Goal: Task Accomplishment & Management: Manage account settings

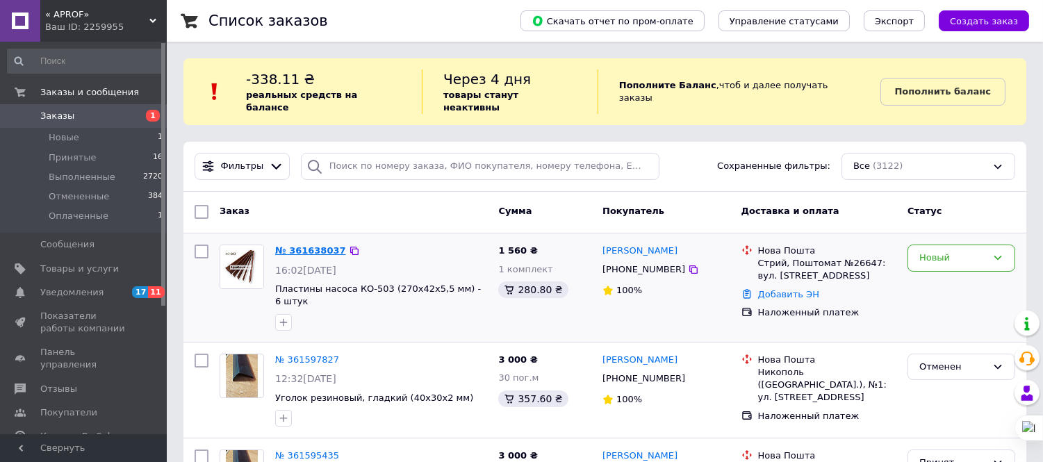
click at [317, 245] on link "№ 361638037" at bounding box center [310, 250] width 71 height 10
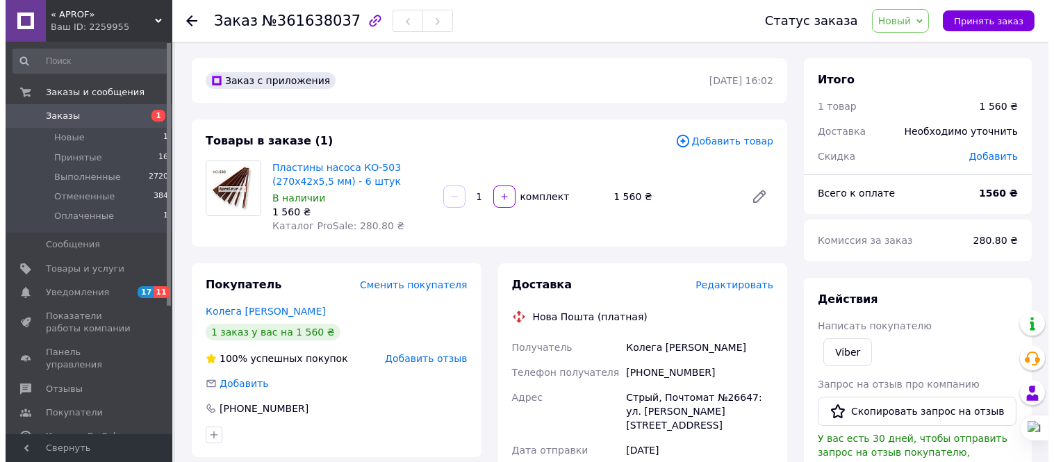
scroll to position [154, 0]
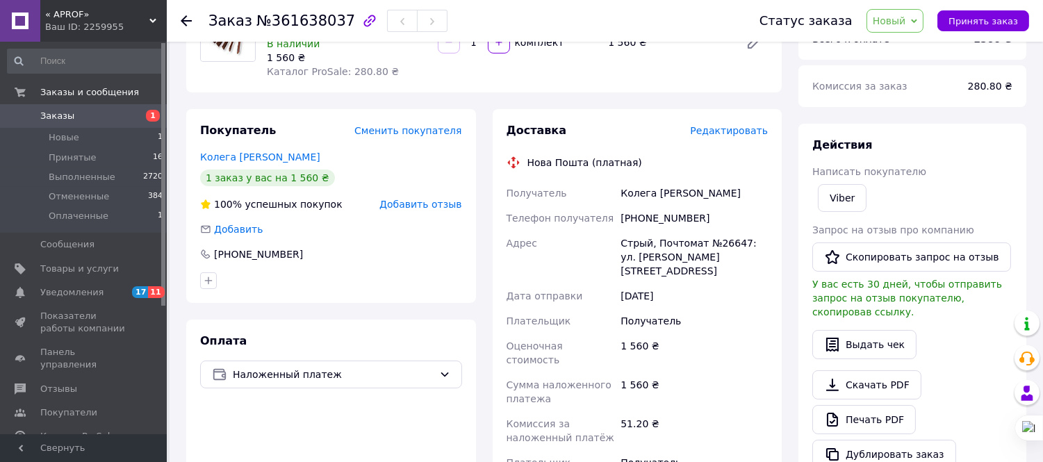
click at [752, 128] on span "Редактировать" at bounding box center [729, 130] width 78 height 11
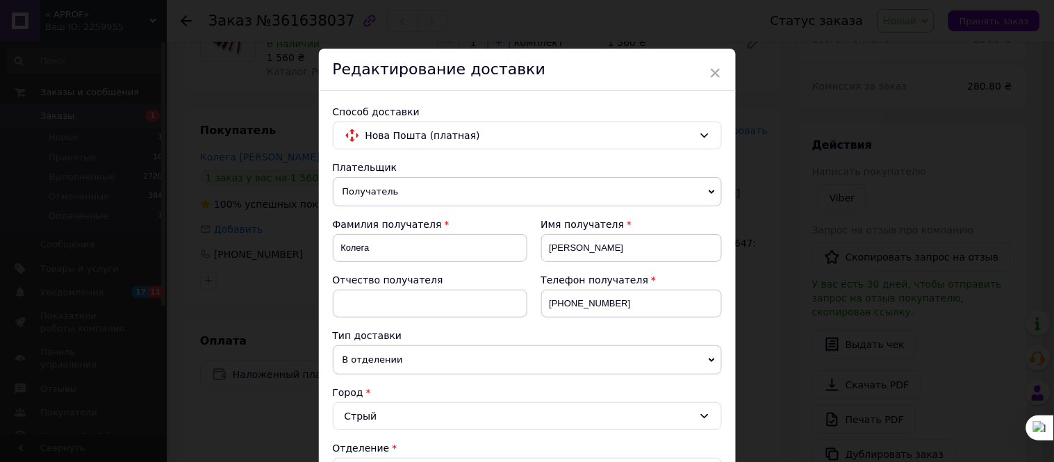
click at [522, 357] on span "В отделении" at bounding box center [527, 359] width 389 height 29
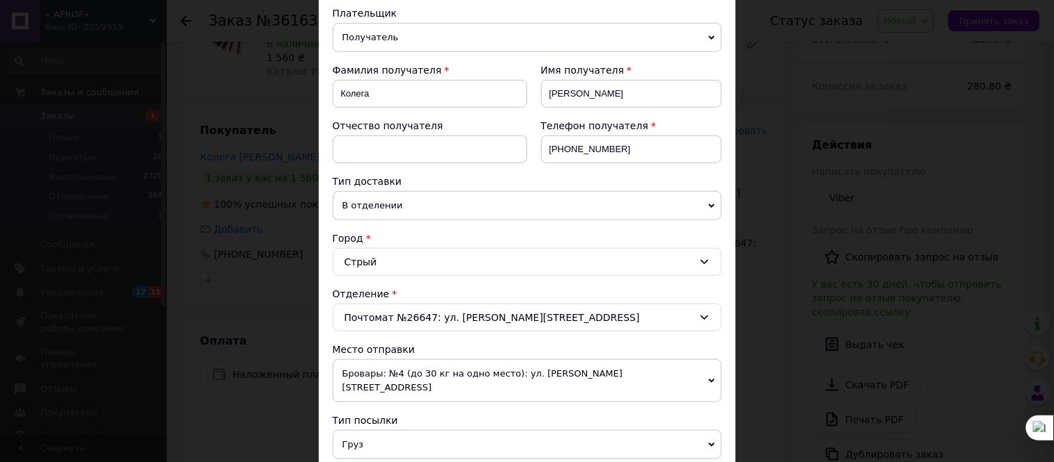
click at [647, 174] on div "Телефон получателя [PHONE_NUMBER]" at bounding box center [625, 147] width 195 height 56
click at [685, 311] on div "Почтомат №26647: ул. [PERSON_NAME][STREET_ADDRESS]" at bounding box center [527, 318] width 389 height 28
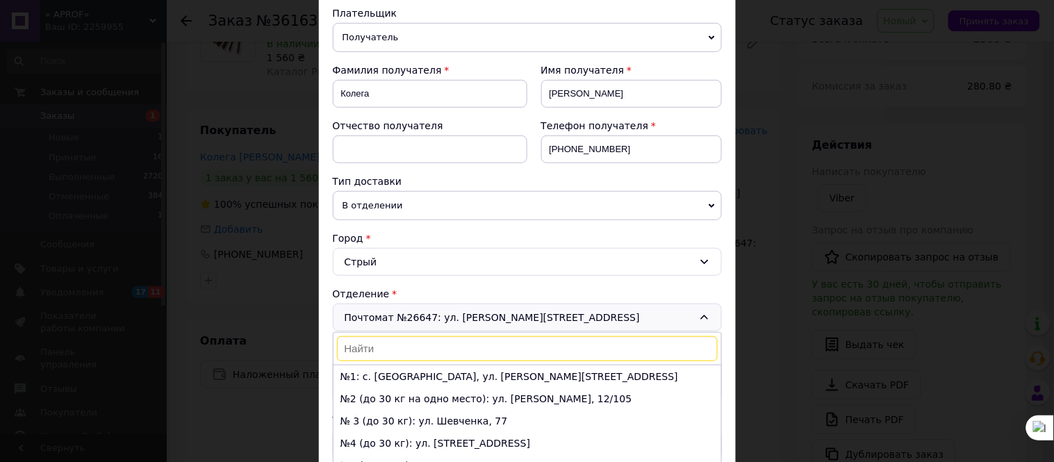
scroll to position [231, 0]
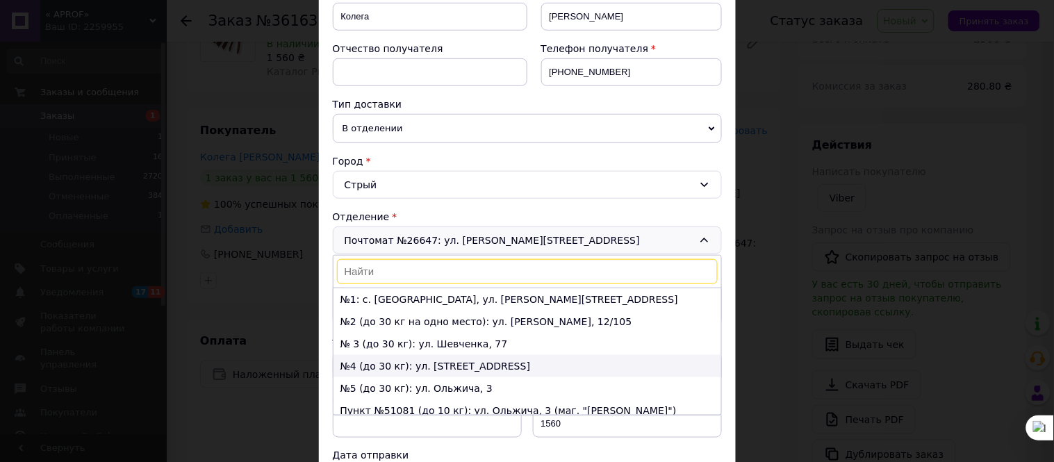
click at [441, 373] on li "№4 (до 30 кг): ул. [STREET_ADDRESS]" at bounding box center [528, 366] width 388 height 22
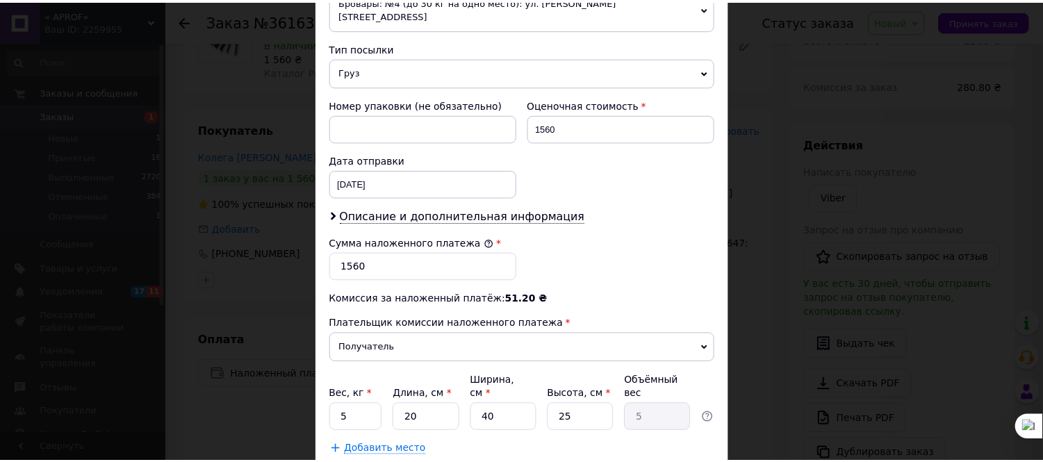
scroll to position [600, 0]
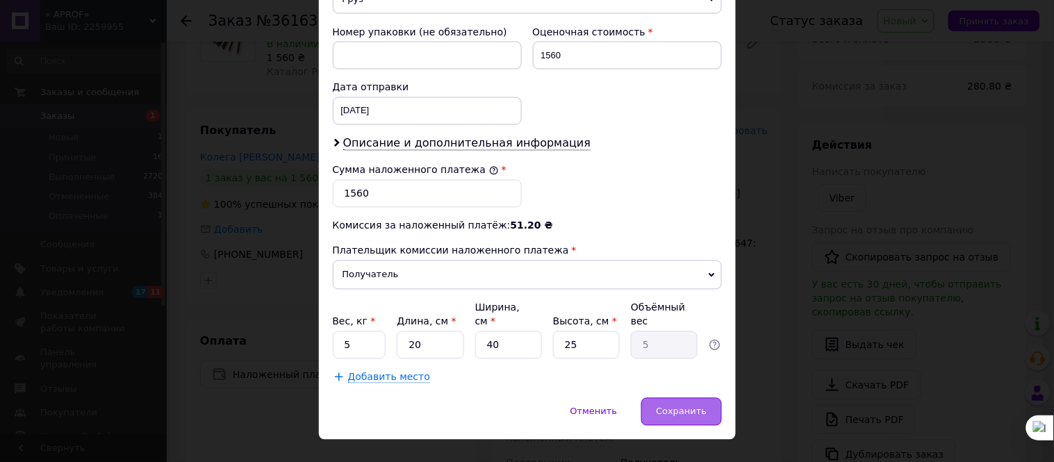
click at [692, 407] on span "Сохранить" at bounding box center [681, 412] width 51 height 10
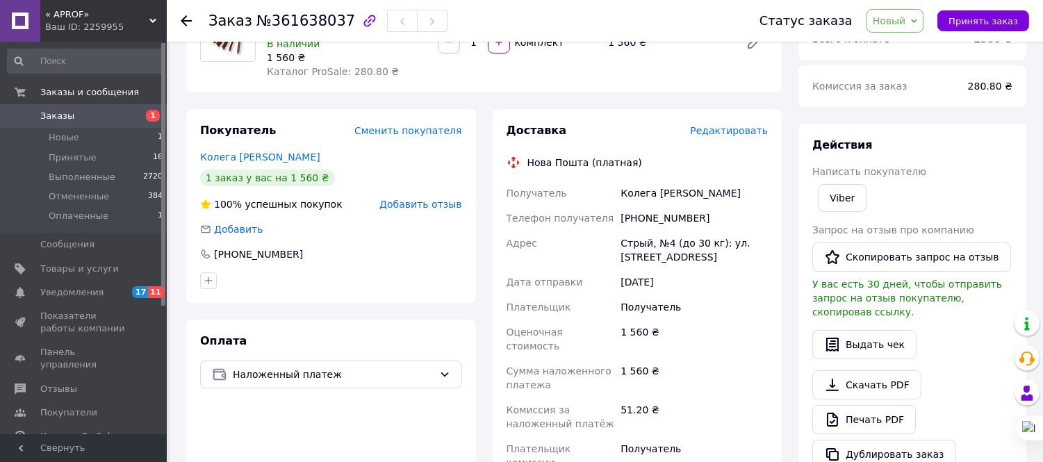
click at [105, 115] on span "Заказы" at bounding box center [84, 116] width 88 height 13
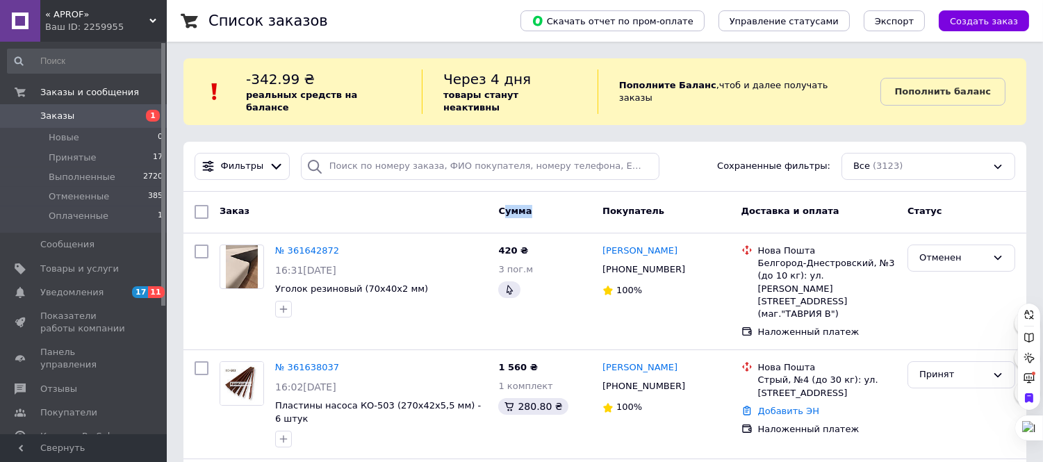
drag, startPoint x: 527, startPoint y: 202, endPoint x: 504, endPoint y: 199, distance: 23.1
click at [504, 206] on span "Сумма" at bounding box center [514, 211] width 33 height 10
click at [559, 199] on div "Сумма" at bounding box center [545, 211] width 104 height 25
drag, startPoint x: 524, startPoint y: 200, endPoint x: 504, endPoint y: 200, distance: 20.2
click at [504, 206] on span "Сумма" at bounding box center [514, 211] width 33 height 10
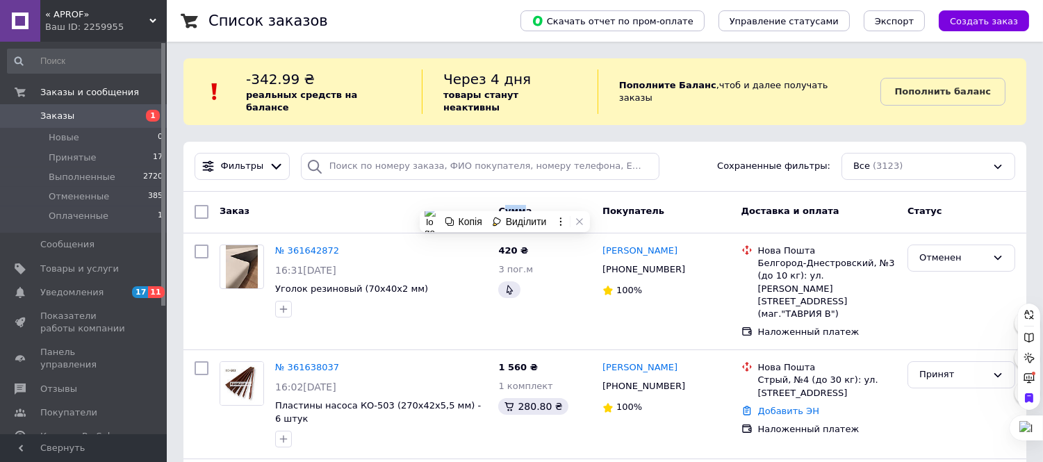
click at [553, 199] on div "Сумма" at bounding box center [545, 211] width 104 height 25
drag, startPoint x: 500, startPoint y: 199, endPoint x: 516, endPoint y: 197, distance: 16.1
click at [516, 206] on span "Сумма" at bounding box center [514, 211] width 33 height 10
click at [550, 192] on div "Заказ Сумма Покупатель Доставка и оплата Статус" at bounding box center [604, 213] width 843 height 42
drag, startPoint x: 525, startPoint y: 198, endPoint x: 510, endPoint y: 198, distance: 15.3
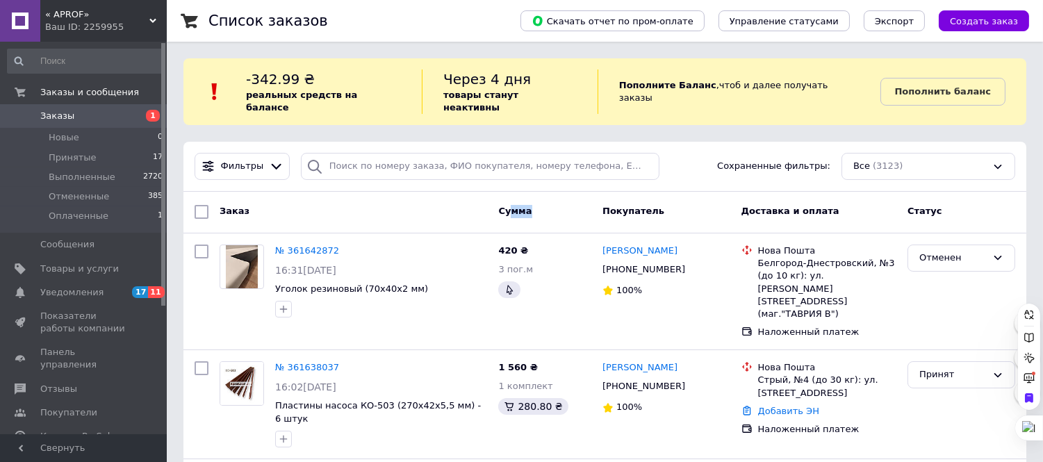
click at [509, 206] on span "Сумма" at bounding box center [514, 211] width 33 height 10
click at [551, 192] on div "Заказ Сумма Покупатель Доставка и оплата Статус" at bounding box center [604, 213] width 843 height 42
drag, startPoint x: 523, startPoint y: 197, endPoint x: 503, endPoint y: 199, distance: 20.2
click at [503, 206] on span "Сумма" at bounding box center [514, 211] width 33 height 10
drag, startPoint x: 609, startPoint y: 197, endPoint x: 650, endPoint y: 193, distance: 41.3
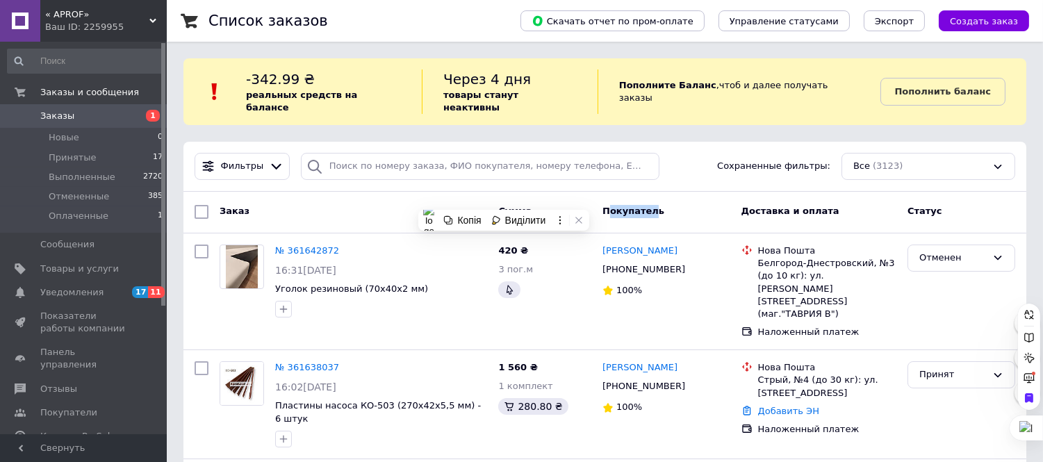
click at [650, 206] on span "Покупатель" at bounding box center [634, 211] width 62 height 10
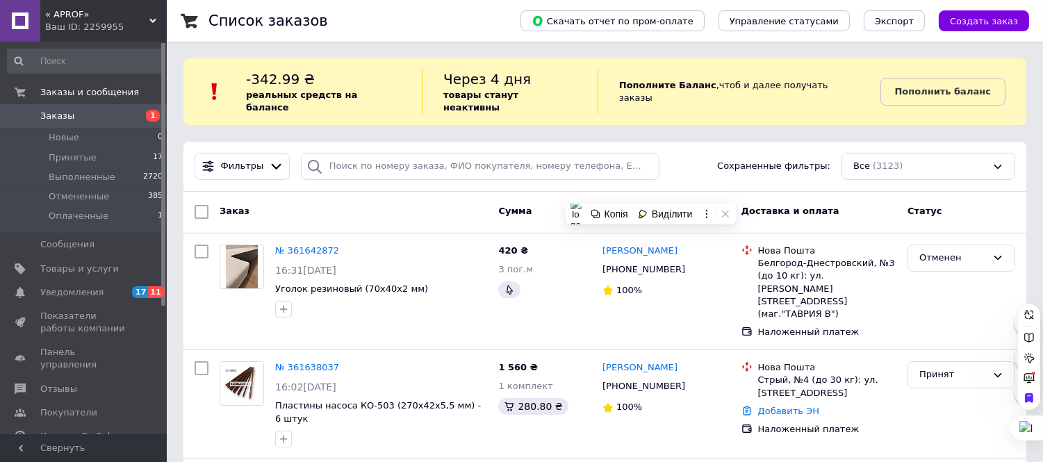
click at [669, 170] on div "Фильтры Сохраненные фильтры: Все (3123)" at bounding box center [604, 167] width 843 height 50
